Goal: Navigation & Orientation: Find specific page/section

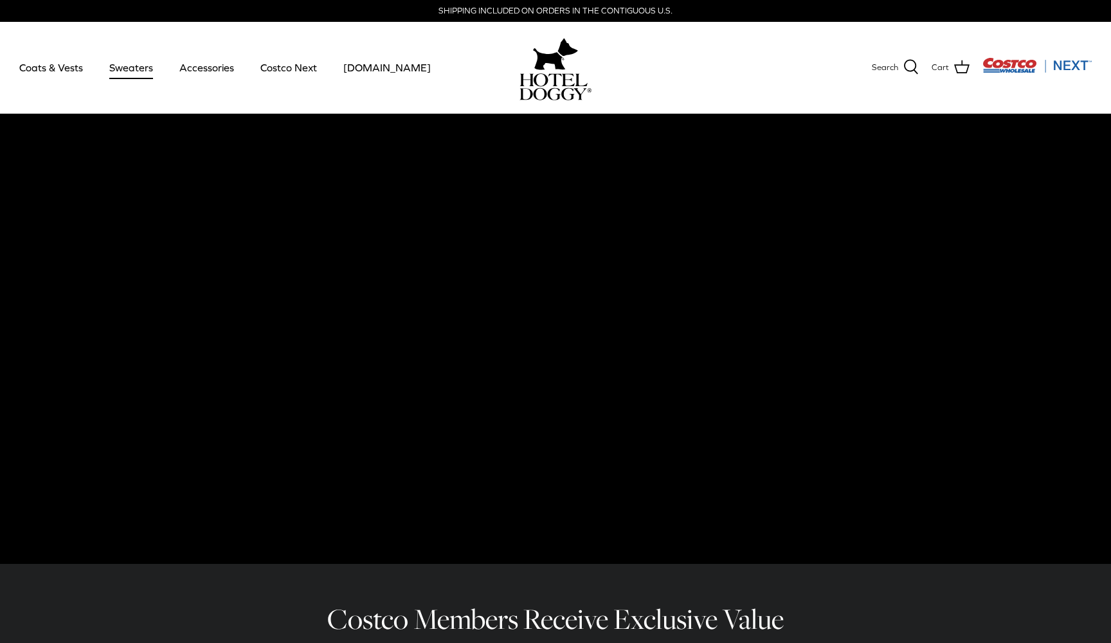
click at [131, 68] on link "Sweaters" at bounding box center [131, 68] width 67 height 44
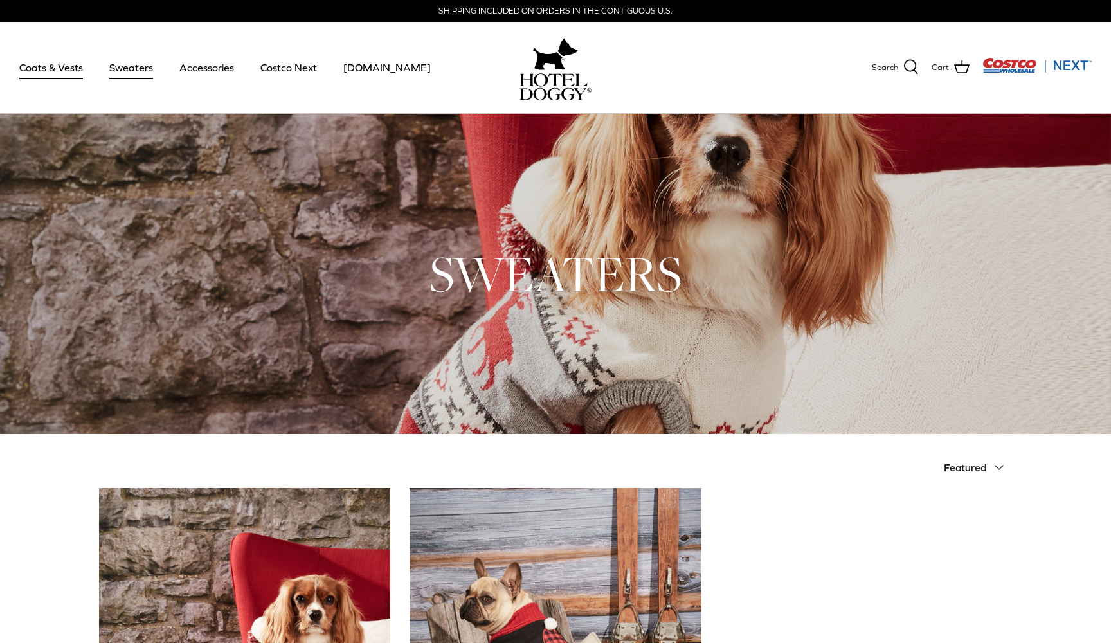
click at [31, 67] on link "Coats & Vests" at bounding box center [51, 68] width 87 height 44
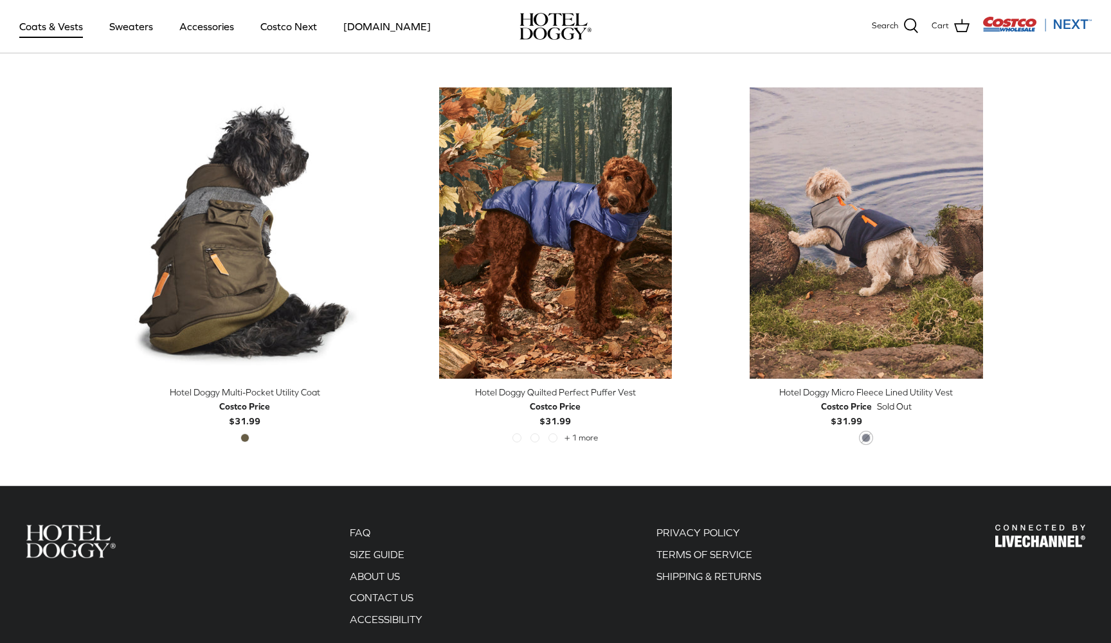
scroll to position [2662, 0]
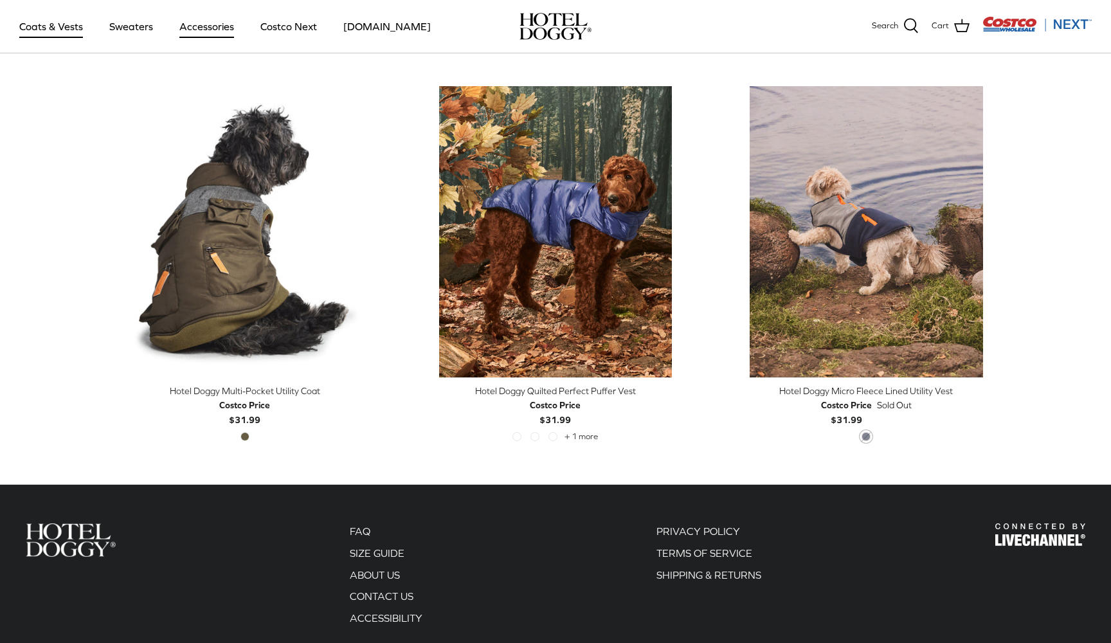
click at [202, 27] on link "Accessories" at bounding box center [207, 27] width 78 height 44
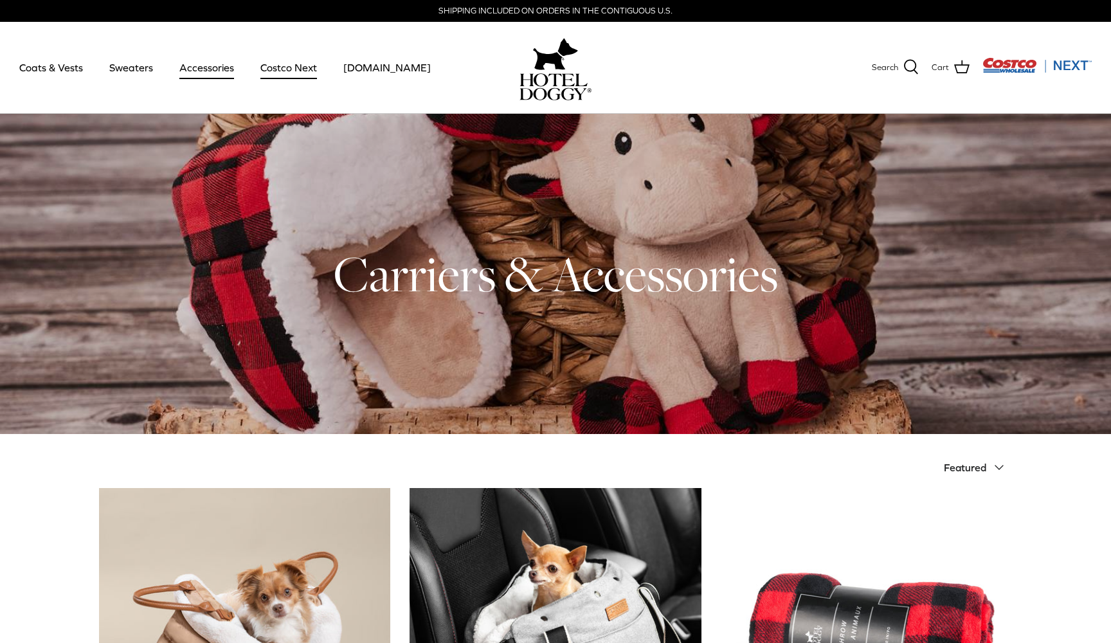
click at [286, 66] on link "Costco Next" at bounding box center [289, 68] width 80 height 44
